Goal: Transaction & Acquisition: Book appointment/travel/reservation

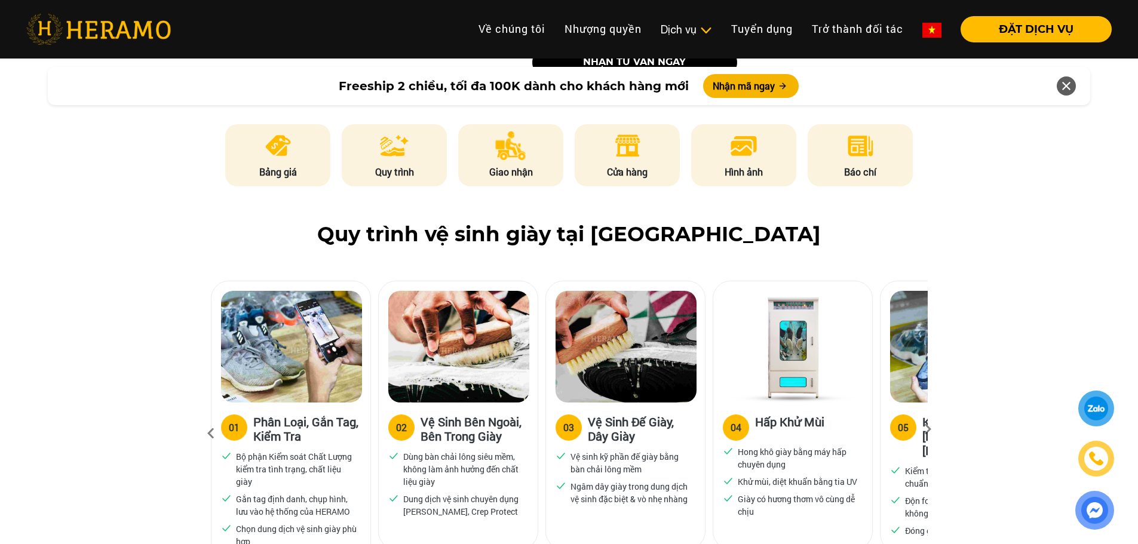
scroll to position [596, 0]
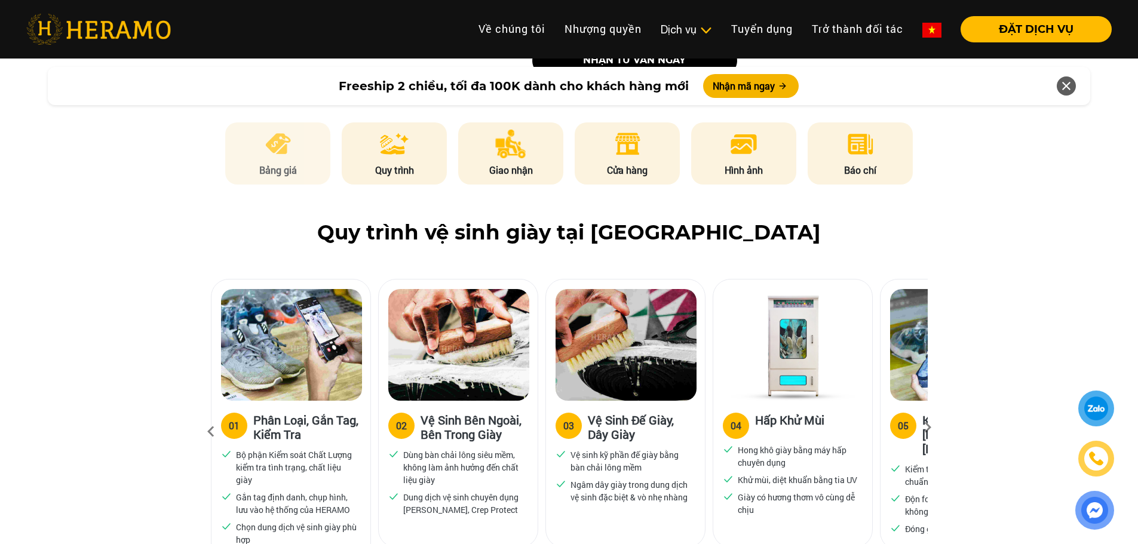
click at [276, 174] on p "Bảng giá" at bounding box center [277, 170] width 105 height 14
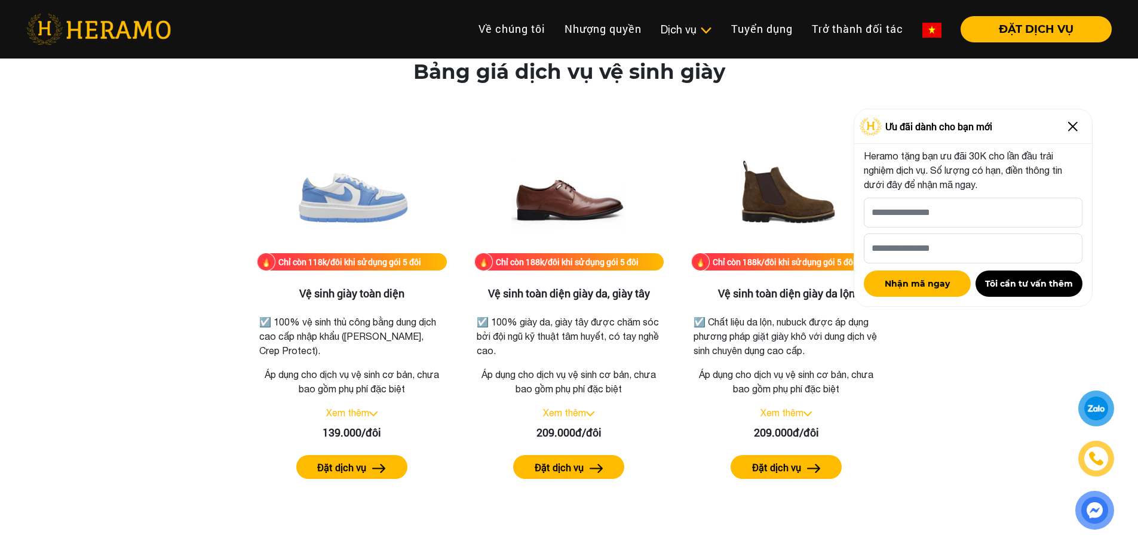
drag, startPoint x: 1074, startPoint y: 130, endPoint x: 1005, endPoint y: 151, distance: 72.6
click at [1074, 130] on img at bounding box center [1073, 126] width 19 height 19
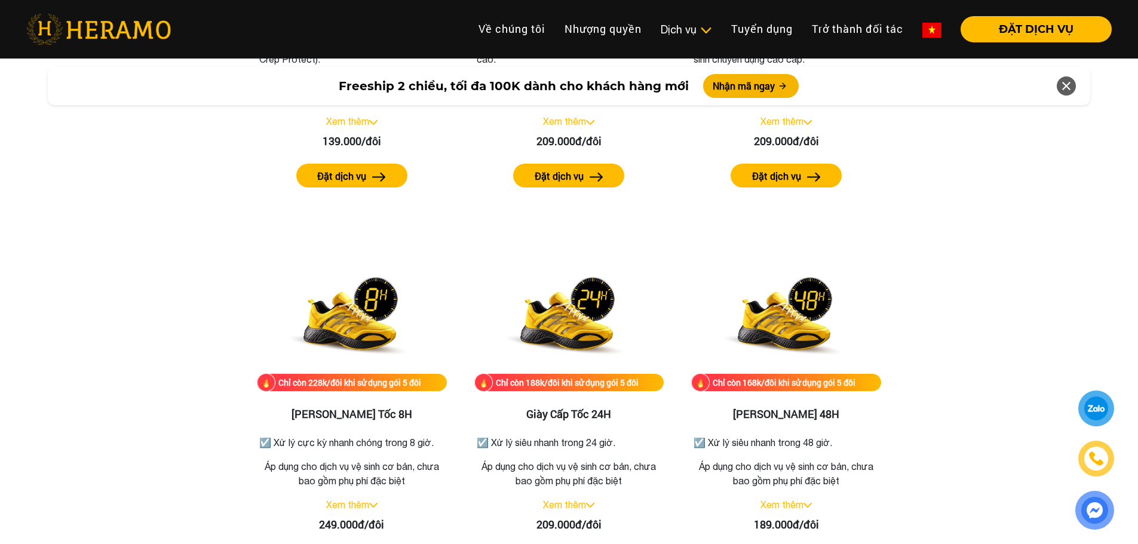
scroll to position [1910, 0]
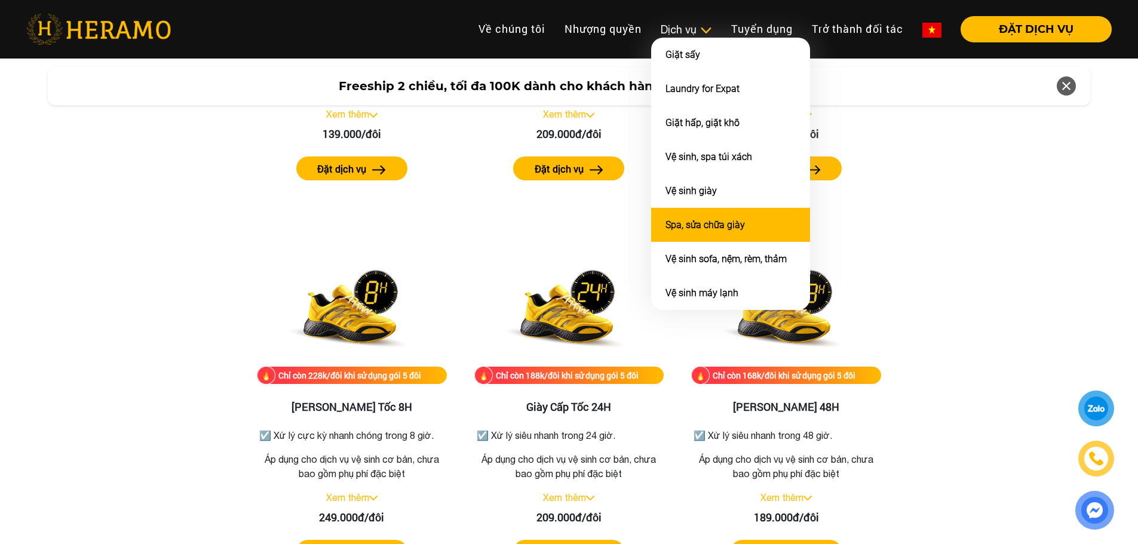
click at [687, 228] on link "Spa, sửa chữa giày" at bounding box center [705, 224] width 79 height 11
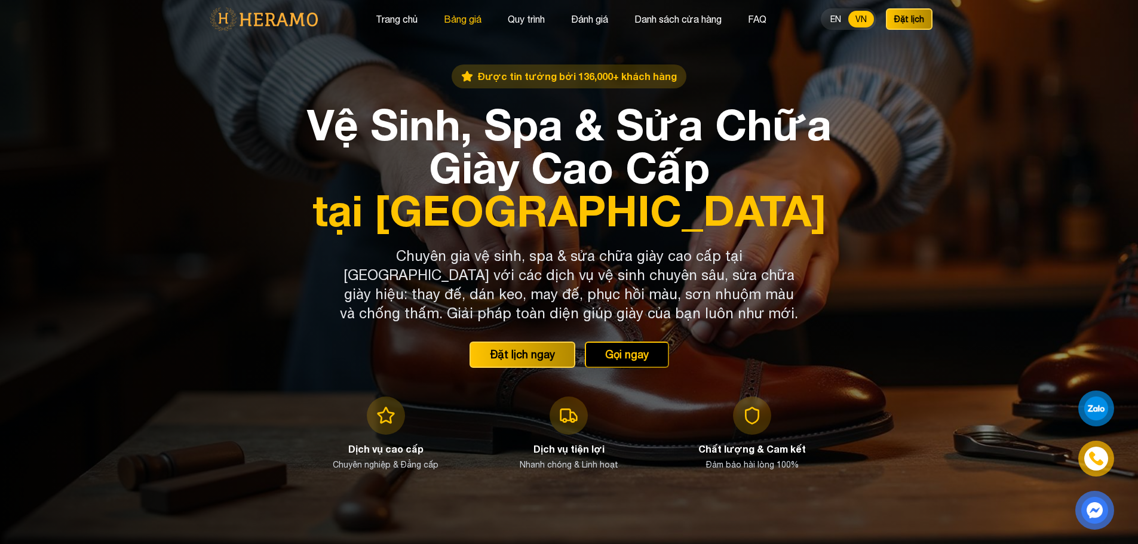
click at [463, 20] on button "Bảng giá" at bounding box center [462, 19] width 45 height 16
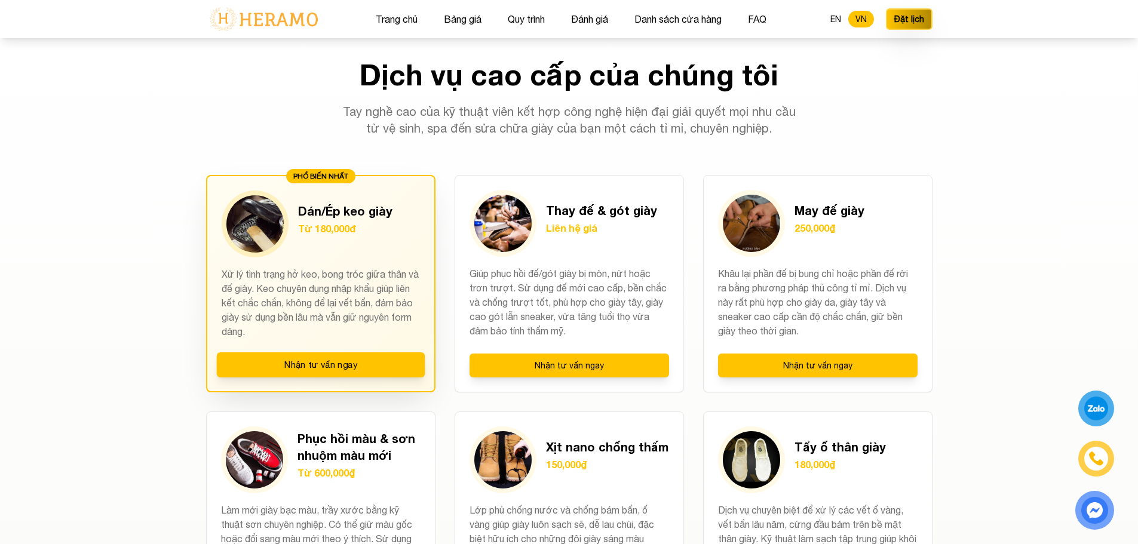
scroll to position [857, 0]
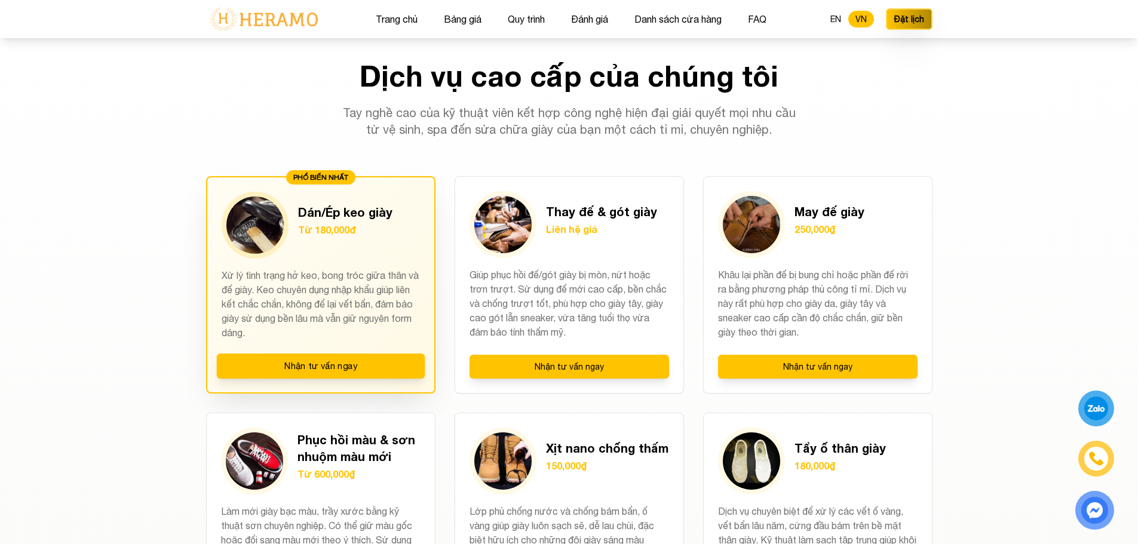
click at [327, 218] on h3 "Dán/Ép keo giày" at bounding box center [345, 212] width 94 height 17
click at [304, 278] on p "Xử lý tình trạng hở keo, bong tróc giữa thân và đế giày. Keo chuyên dụng nhập k…" at bounding box center [321, 304] width 198 height 72
click at [298, 366] on button "Nhận tư vấn ngay" at bounding box center [320, 366] width 209 height 25
